Goal: Information Seeking & Learning: Learn about a topic

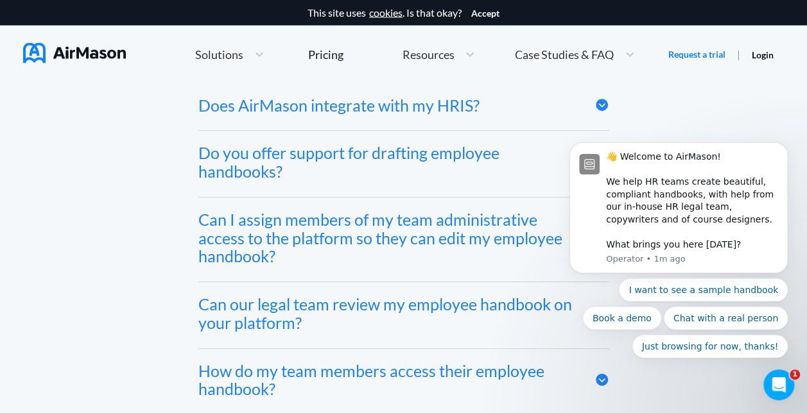
scroll to position [6091, 0]
click at [493, 119] on div "Does AirMason integrate with my HRIS?" at bounding box center [403, 106] width 411 height 47
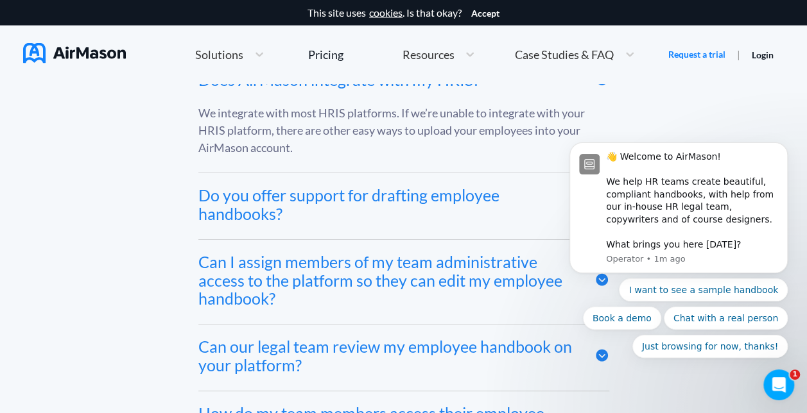
scroll to position [6117, 0]
click at [516, 101] on div "Does AirMason integrate with my HRIS?" at bounding box center [403, 80] width 411 height 47
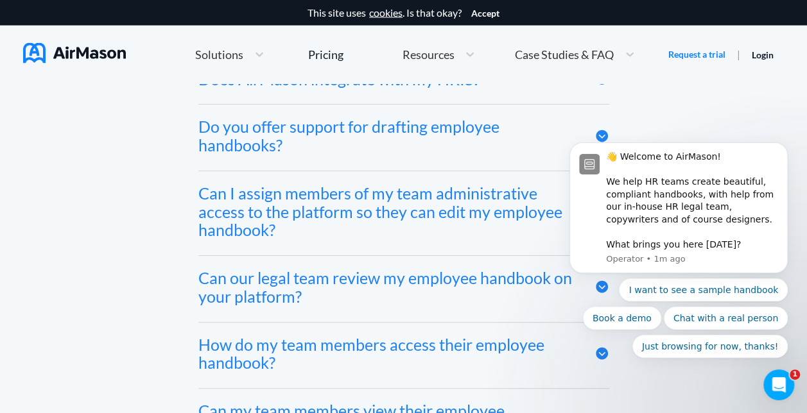
click at [516, 128] on div "Do you offer support for drafting employee handbooks?" at bounding box center [386, 135] width 377 height 37
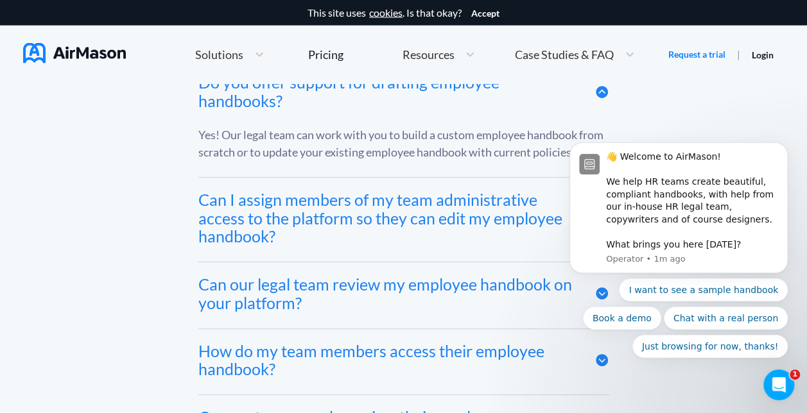
scroll to position [6161, 0]
click at [544, 105] on div "Do you offer support for drafting employee handbooks?" at bounding box center [386, 92] width 377 height 37
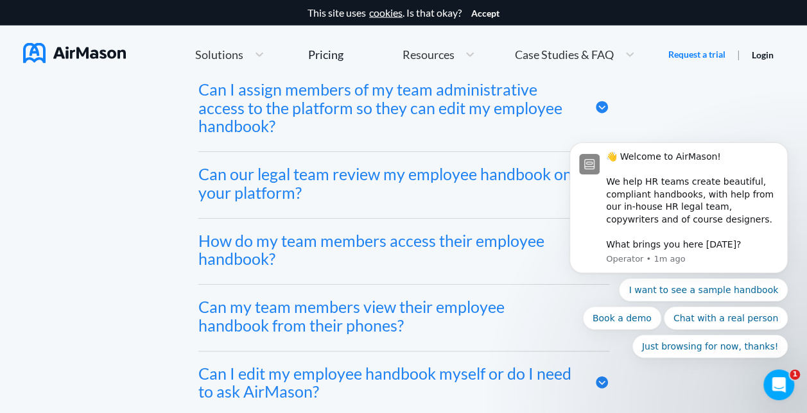
scroll to position [6222, 0]
click at [785, 153] on button "Dismiss notification" at bounding box center [783, 146] width 17 height 17
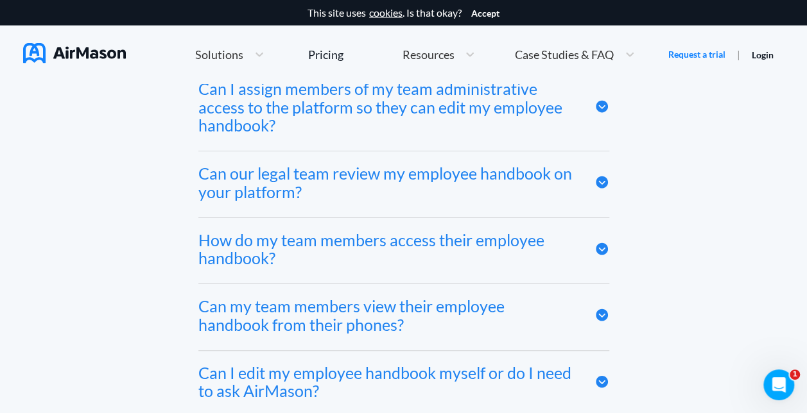
click at [601, 176] on div at bounding box center [601, 182] width 15 height 37
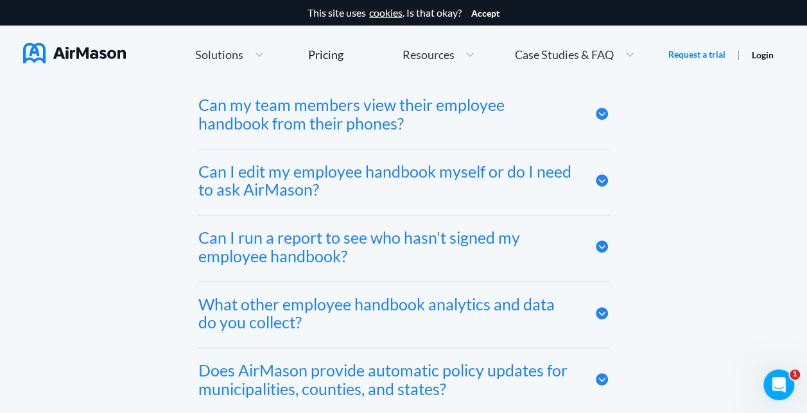
scroll to position [6648, 0]
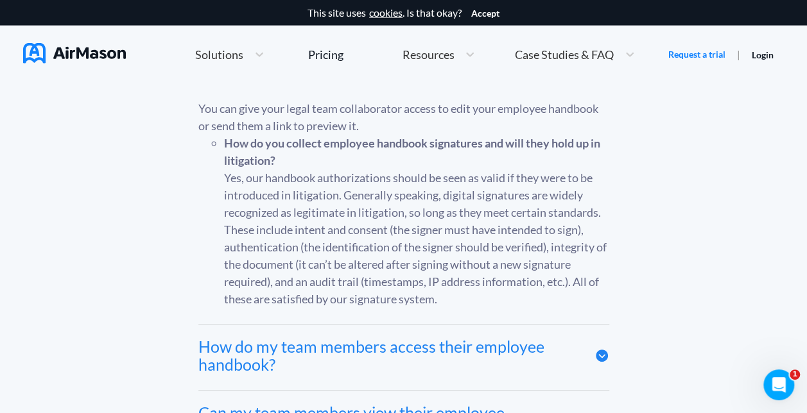
click at [239, 58] on span "Solutions" at bounding box center [219, 55] width 48 height 12
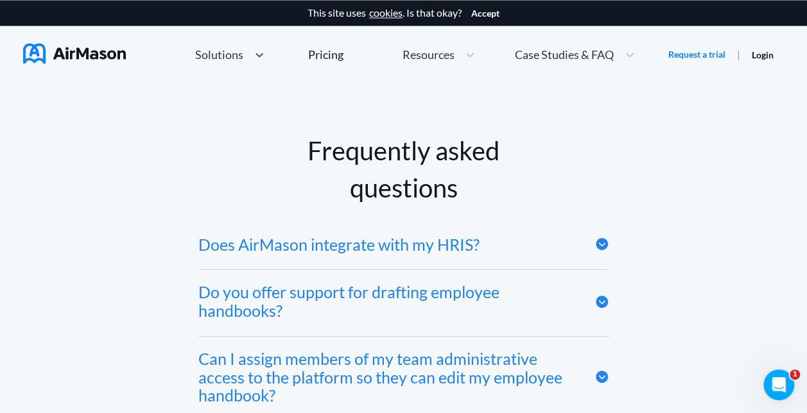
click at [246, 44] on div "Solutions" at bounding box center [230, 55] width 82 height 28
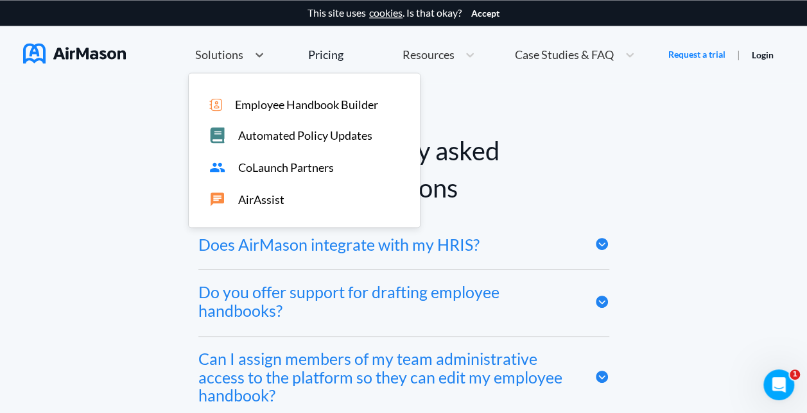
click at [289, 110] on span "Employee Handbook Builder" at bounding box center [306, 104] width 143 height 13
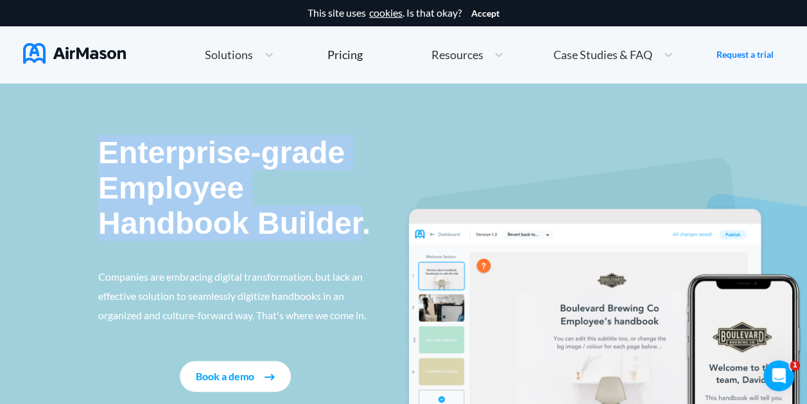
drag, startPoint x: 361, startPoint y: 225, endPoint x: 100, endPoint y: 155, distance: 269.7
click at [100, 155] on p "Enterprise-grade Employee Handbook Builder." at bounding box center [235, 188] width 275 height 107
copy p "Enterprise-grade Employee Handbook Builder"
